Goal: Manage account settings

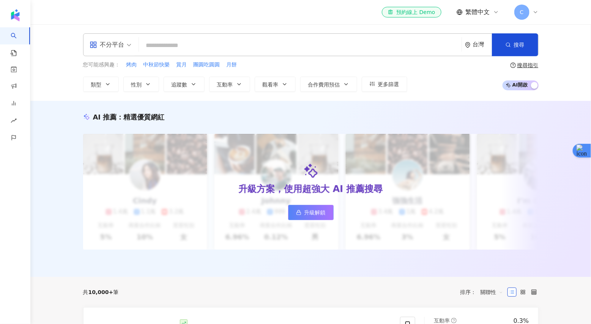
click at [521, 16] on span "C" at bounding box center [522, 12] width 4 height 8
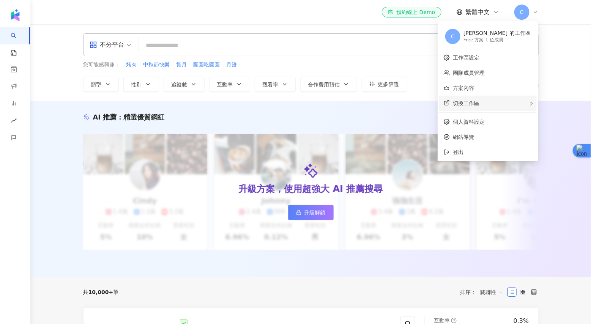
click at [479, 102] on span "切換工作區" at bounding box center [466, 103] width 27 height 6
click at [472, 151] on li "登出" at bounding box center [487, 152] width 97 height 15
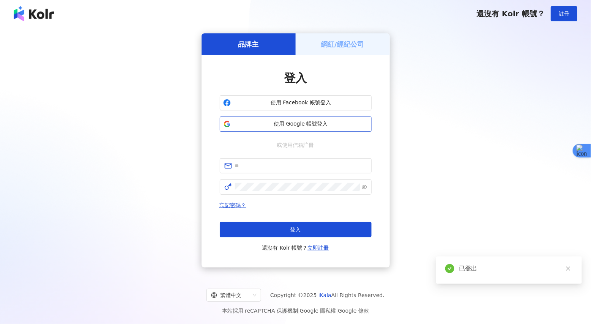
click at [297, 124] on span "使用 Google 帳號登入" at bounding box center [301, 124] width 134 height 8
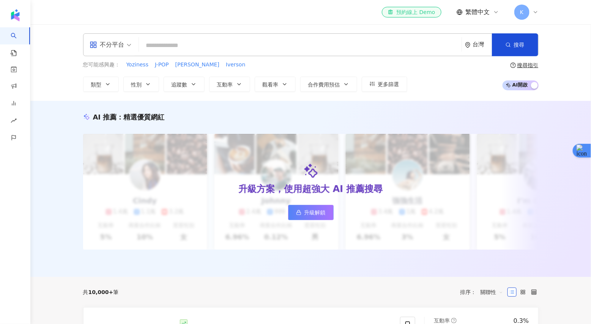
click at [413, 11] on div "el-icon-cs 預約線上 Demo" at bounding box center [411, 12] width 47 height 8
click at [314, 211] on span "升級解鎖" at bounding box center [314, 212] width 21 height 6
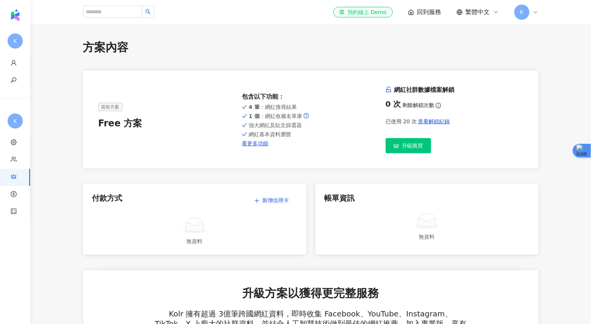
click at [524, 14] on span "K" at bounding box center [521, 12] width 15 height 15
